Goal: Task Accomplishment & Management: Use online tool/utility

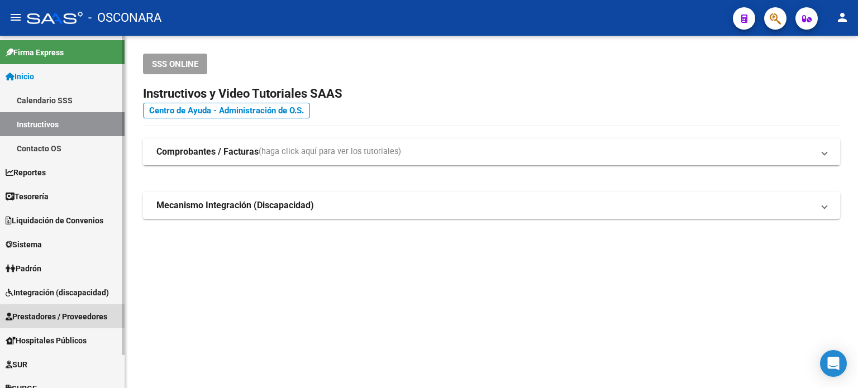
click at [65, 318] on span "Prestadores / Proveedores" at bounding box center [57, 317] width 102 height 12
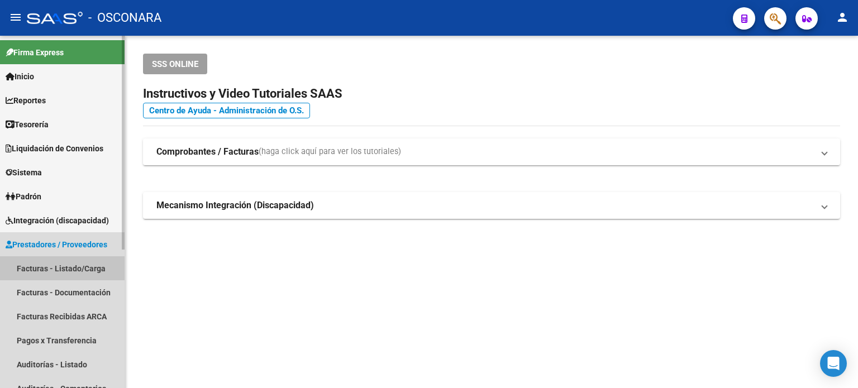
click at [69, 269] on link "Facturas - Listado/Carga" at bounding box center [62, 268] width 125 height 24
